Goal: Communication & Community: Answer question/provide support

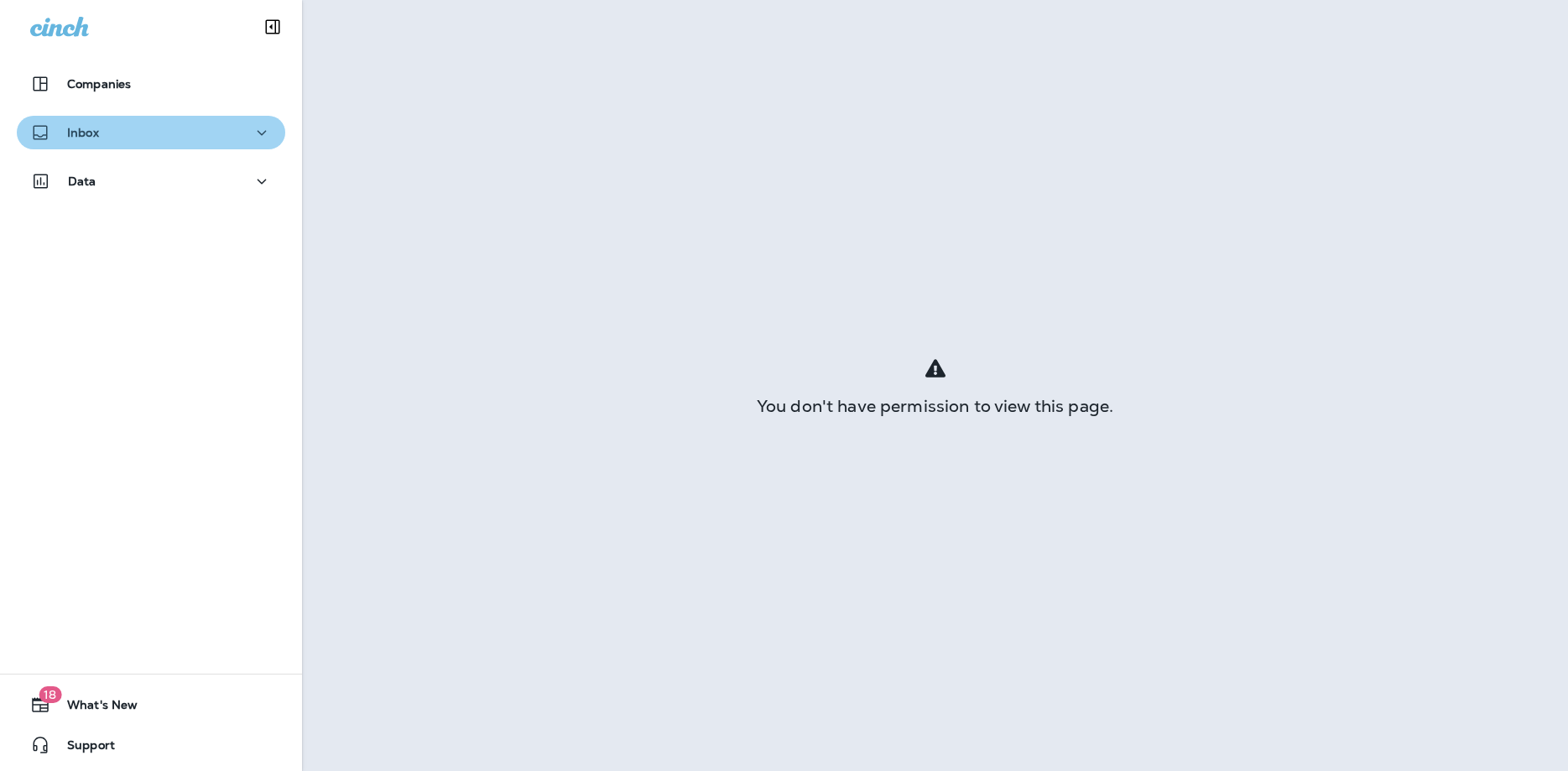
click at [93, 136] on p "Inbox" at bounding box center [82, 133] width 32 height 14
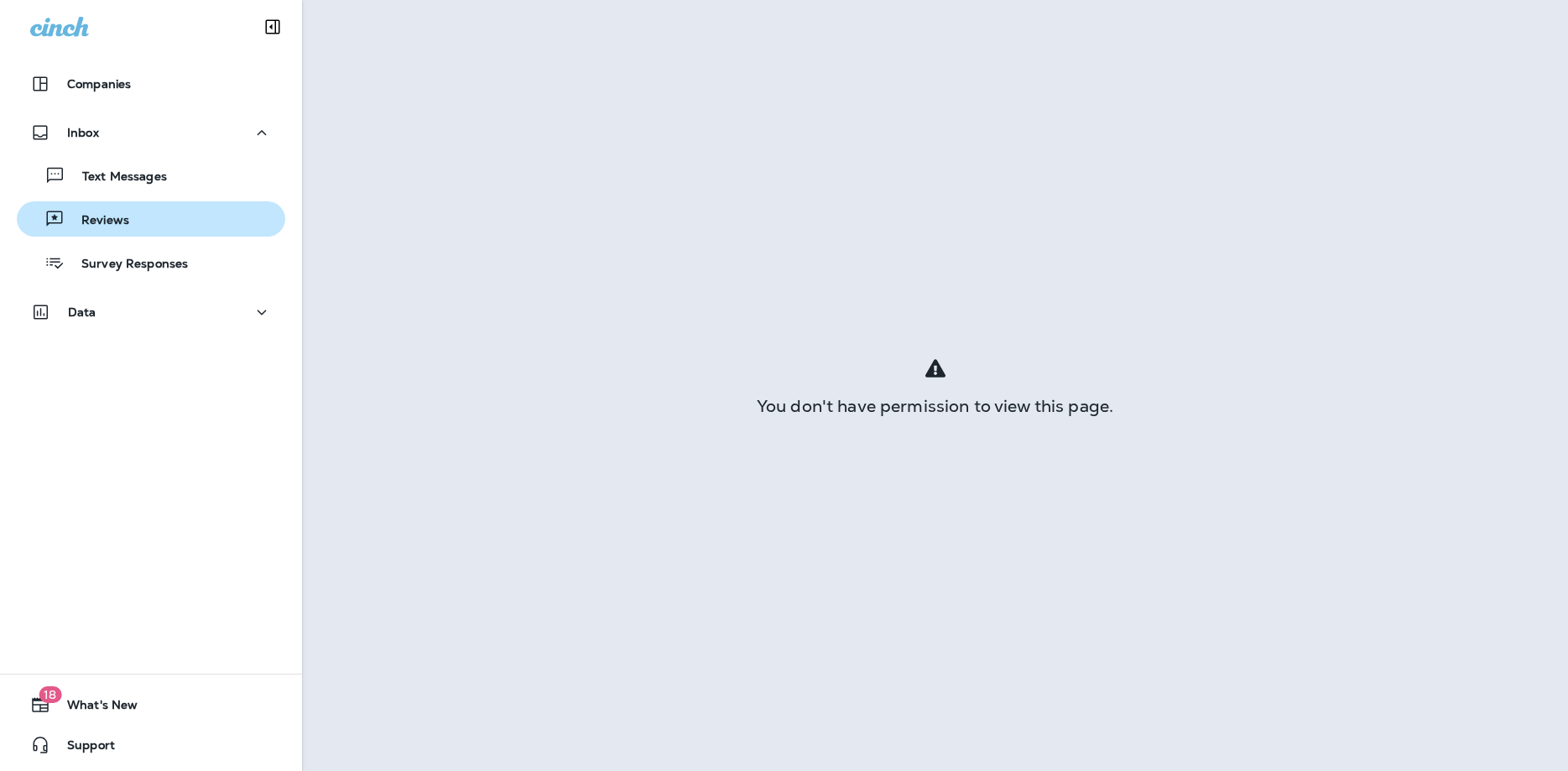
click at [116, 223] on p "Reviews" at bounding box center [96, 220] width 64 height 16
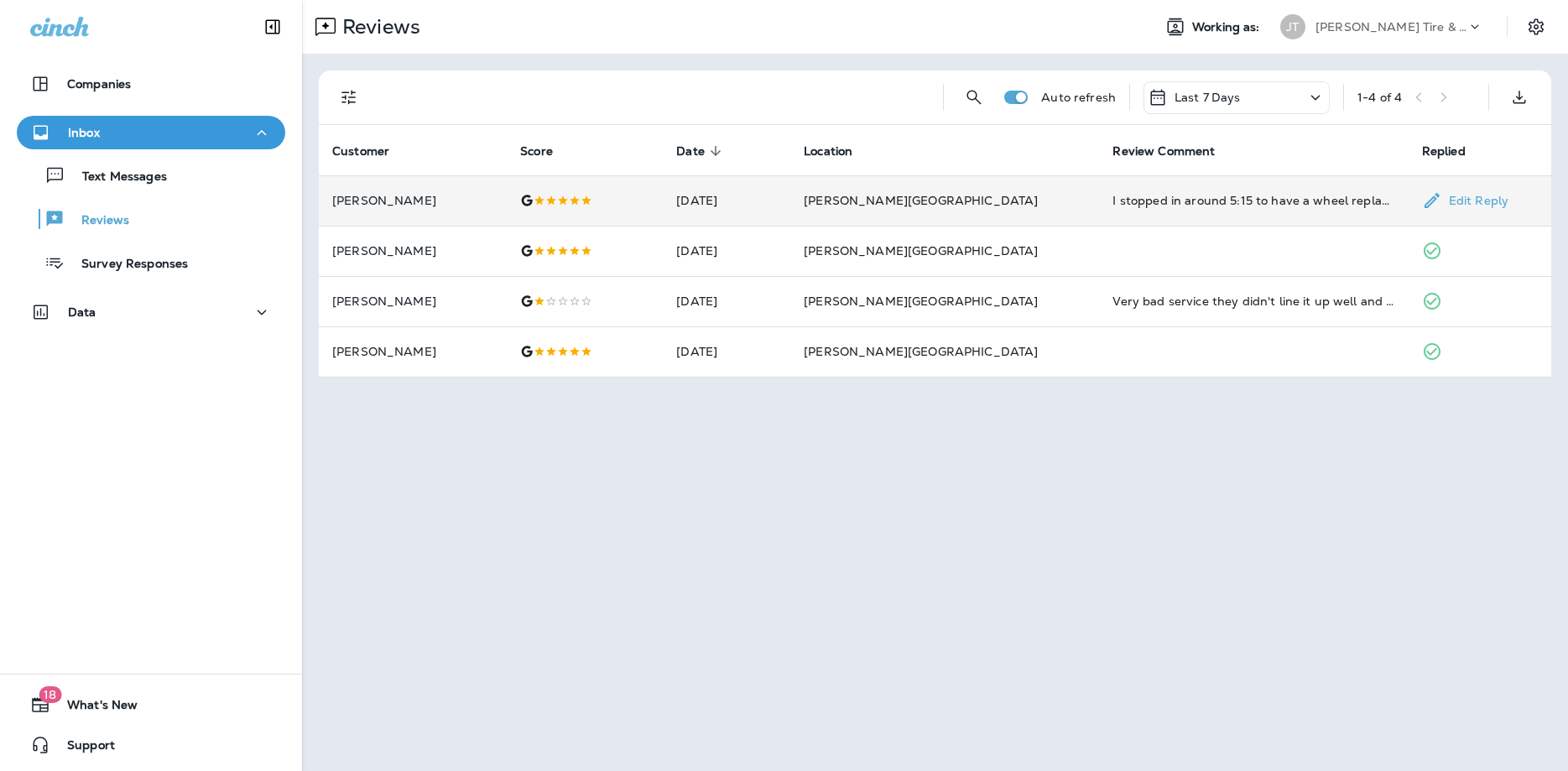
click at [1444, 198] on p "Edit Reply" at bounding box center [1475, 201] width 66 height 14
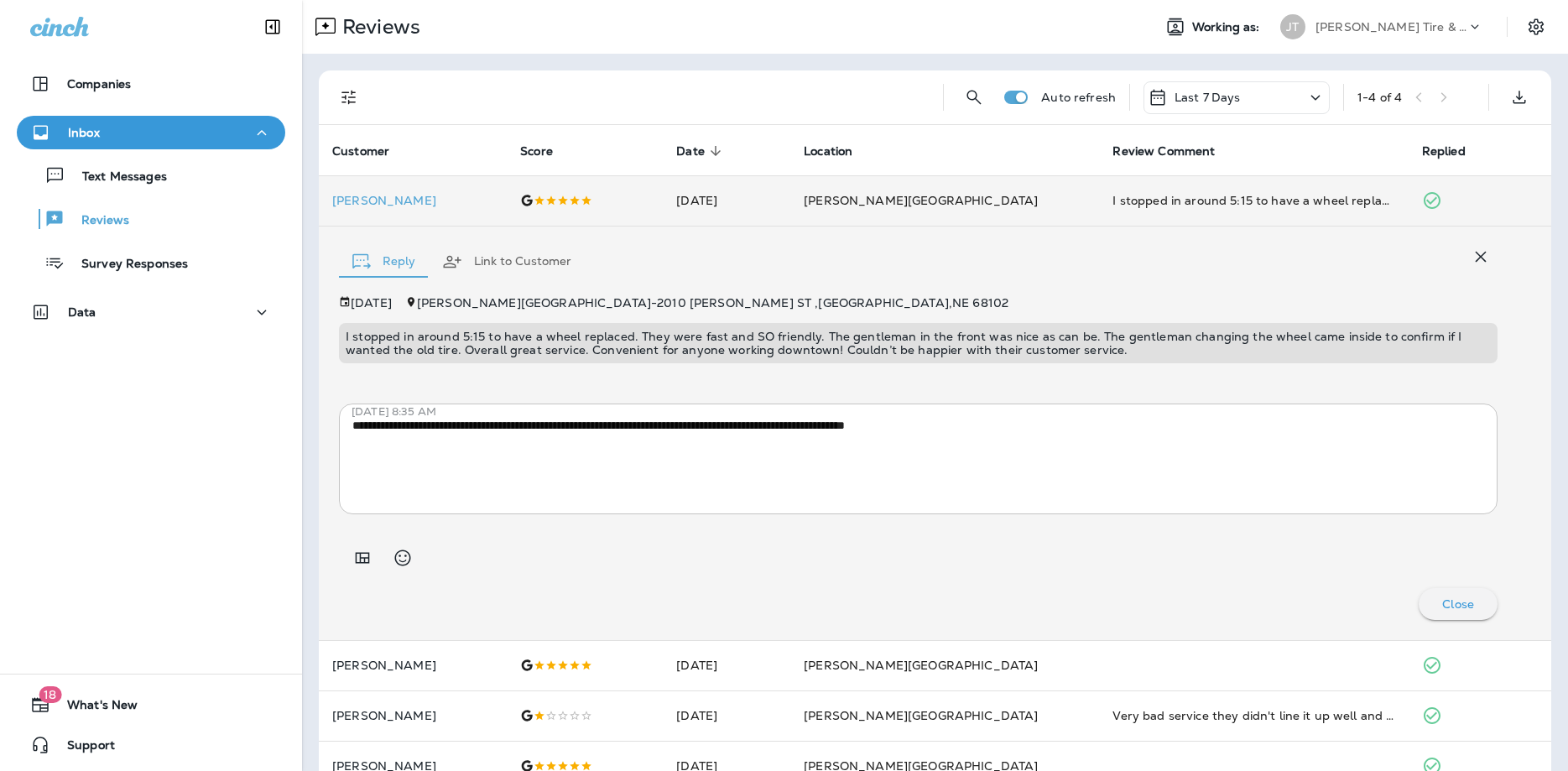
click at [214, 447] on div "Companies Inbox Text Messages Reviews Survey Responses Data 18 What's New Suppo…" at bounding box center [151, 385] width 302 height 771
click at [105, 172] on p "Text Messages" at bounding box center [116, 178] width 101 height 16
